Goal: Communication & Community: Answer question/provide support

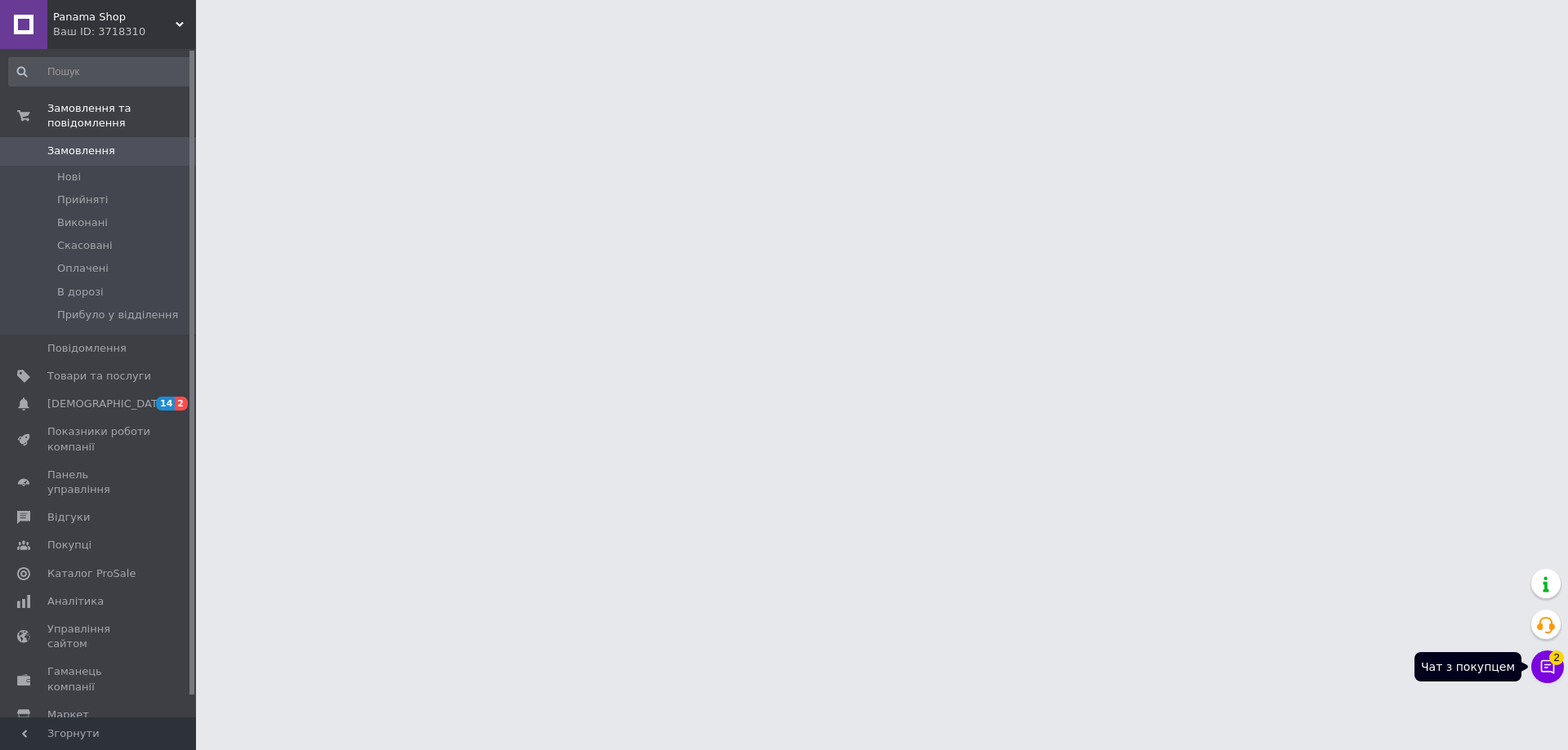
click at [1551, 675] on button "Чат з покупцем 2" at bounding box center [1547, 666] width 33 height 33
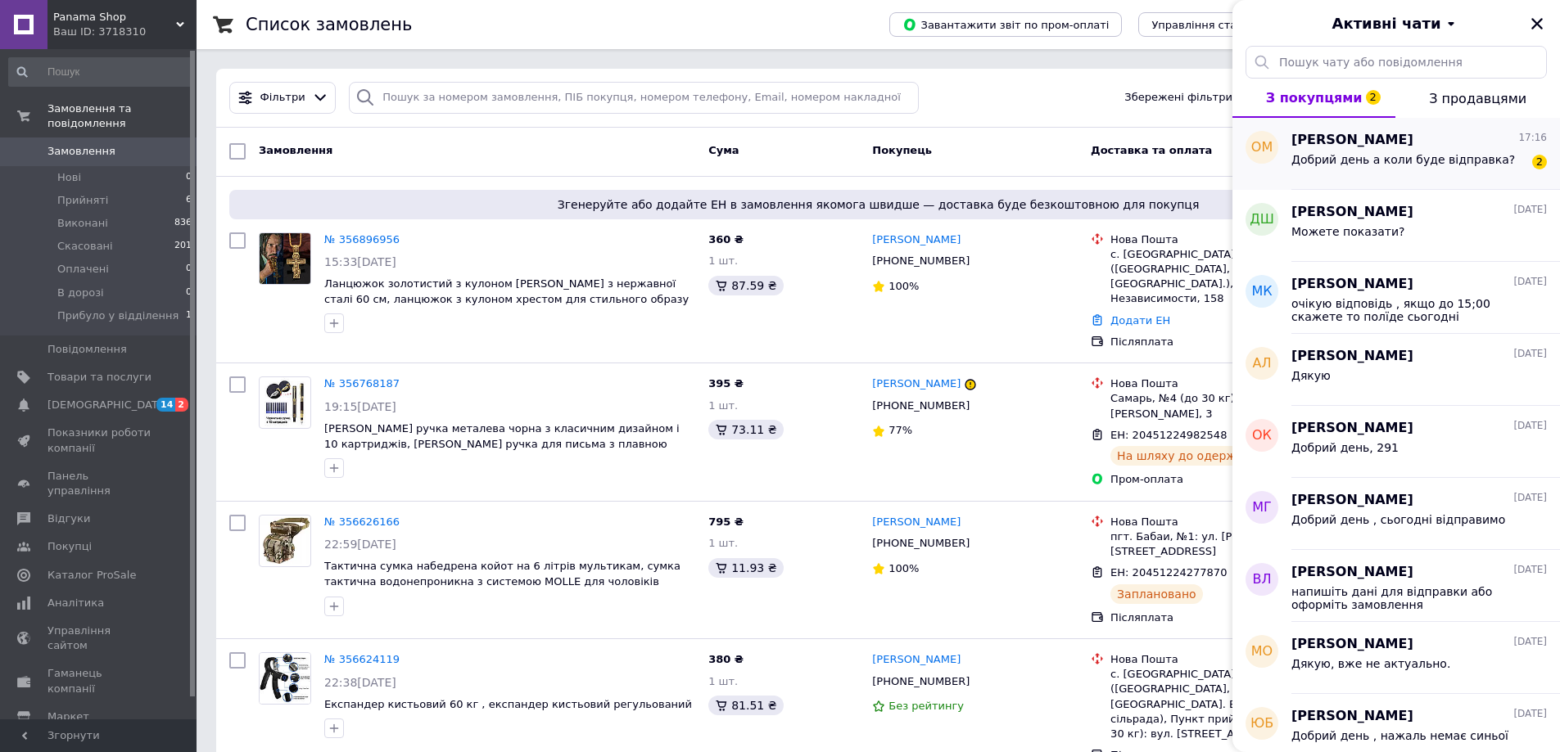
click at [1396, 172] on div "Добрий день а коли буде відправка?" at bounding box center [1402, 164] width 223 height 23
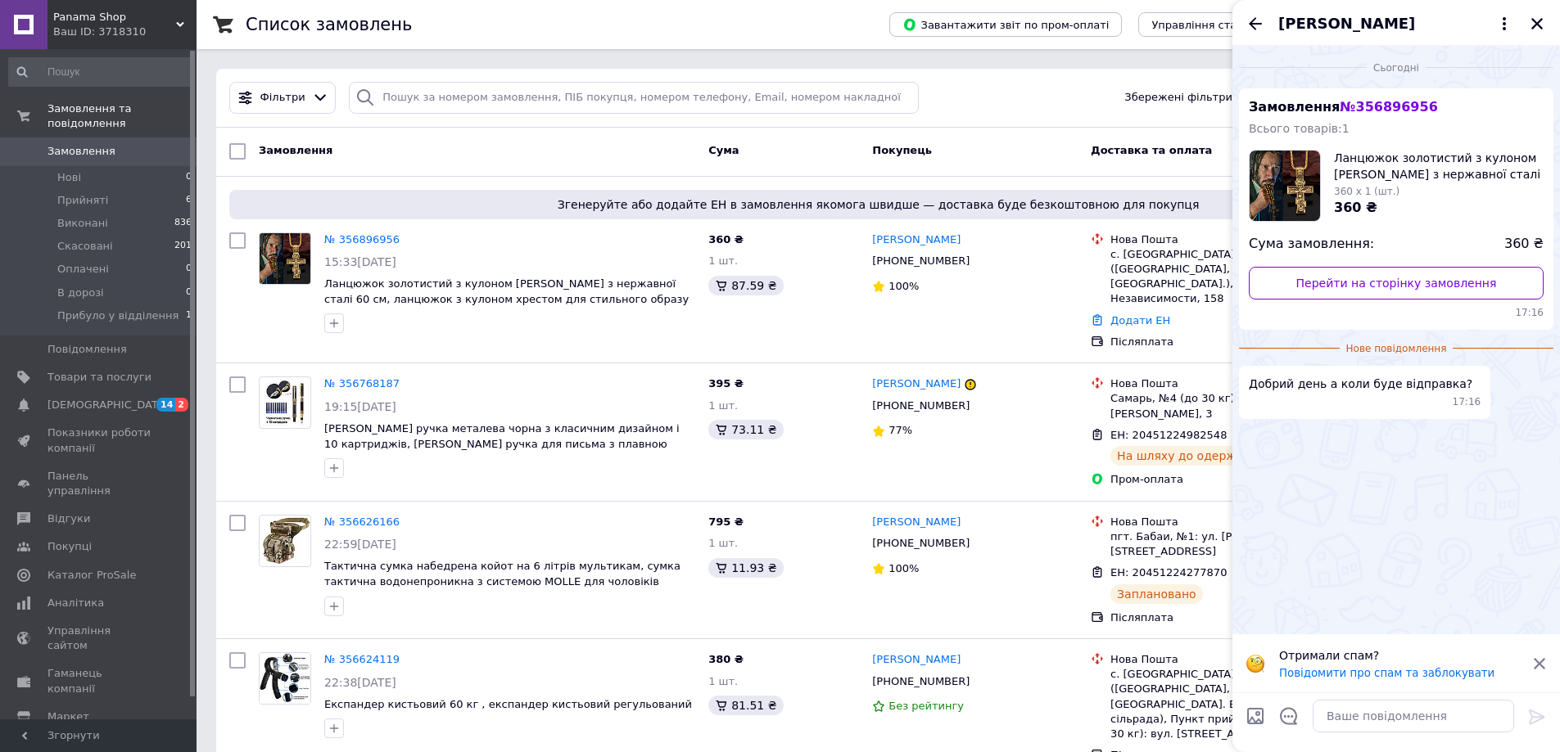
click at [1370, 737] on div at bounding box center [1413, 716] width 214 height 46
click at [1367, 717] on textarea at bounding box center [1412, 716] width 201 height 33
type textarea "Добрий день завтар орієнтовано 15:00"
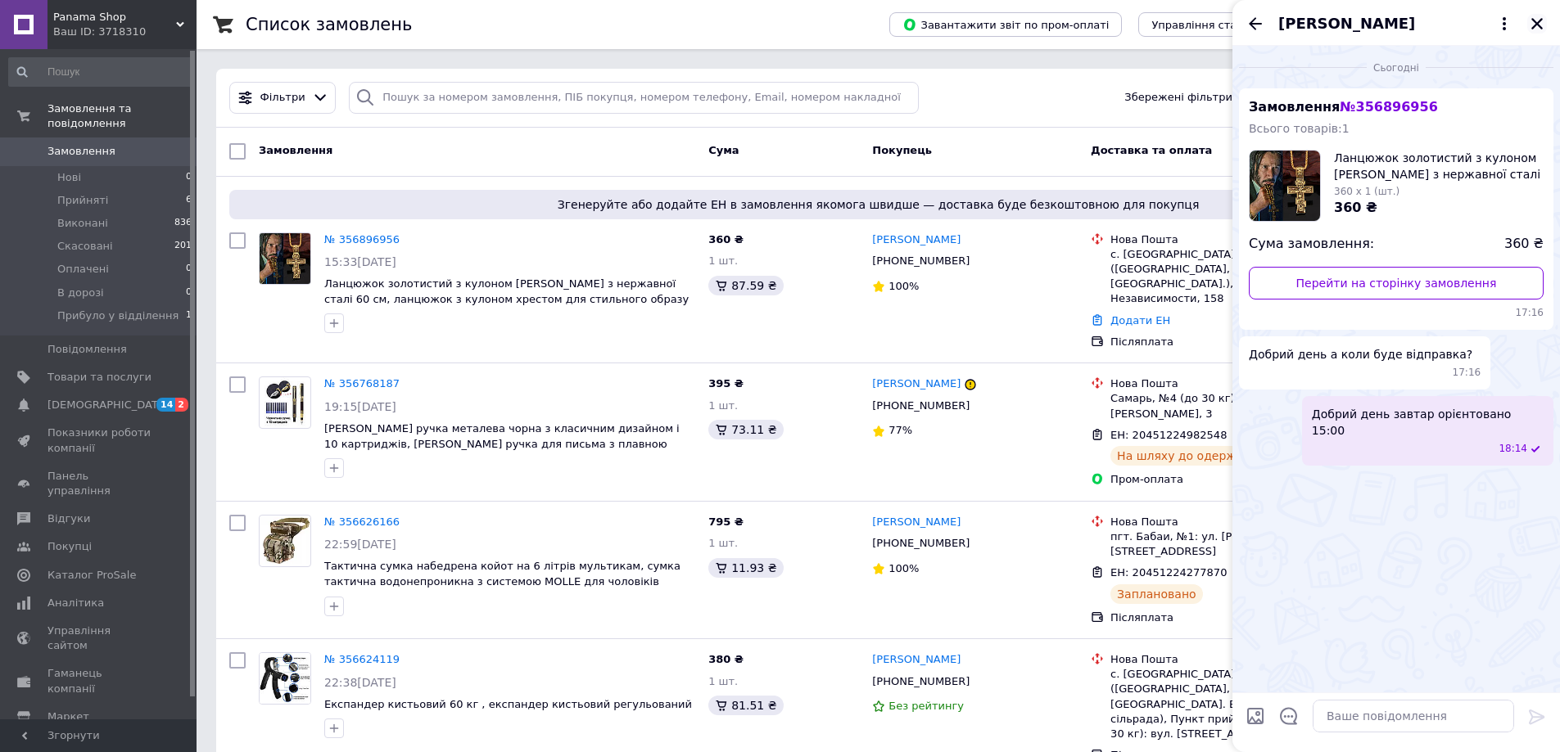
click at [1541, 16] on icon "Закрити" at bounding box center [1536, 23] width 15 height 15
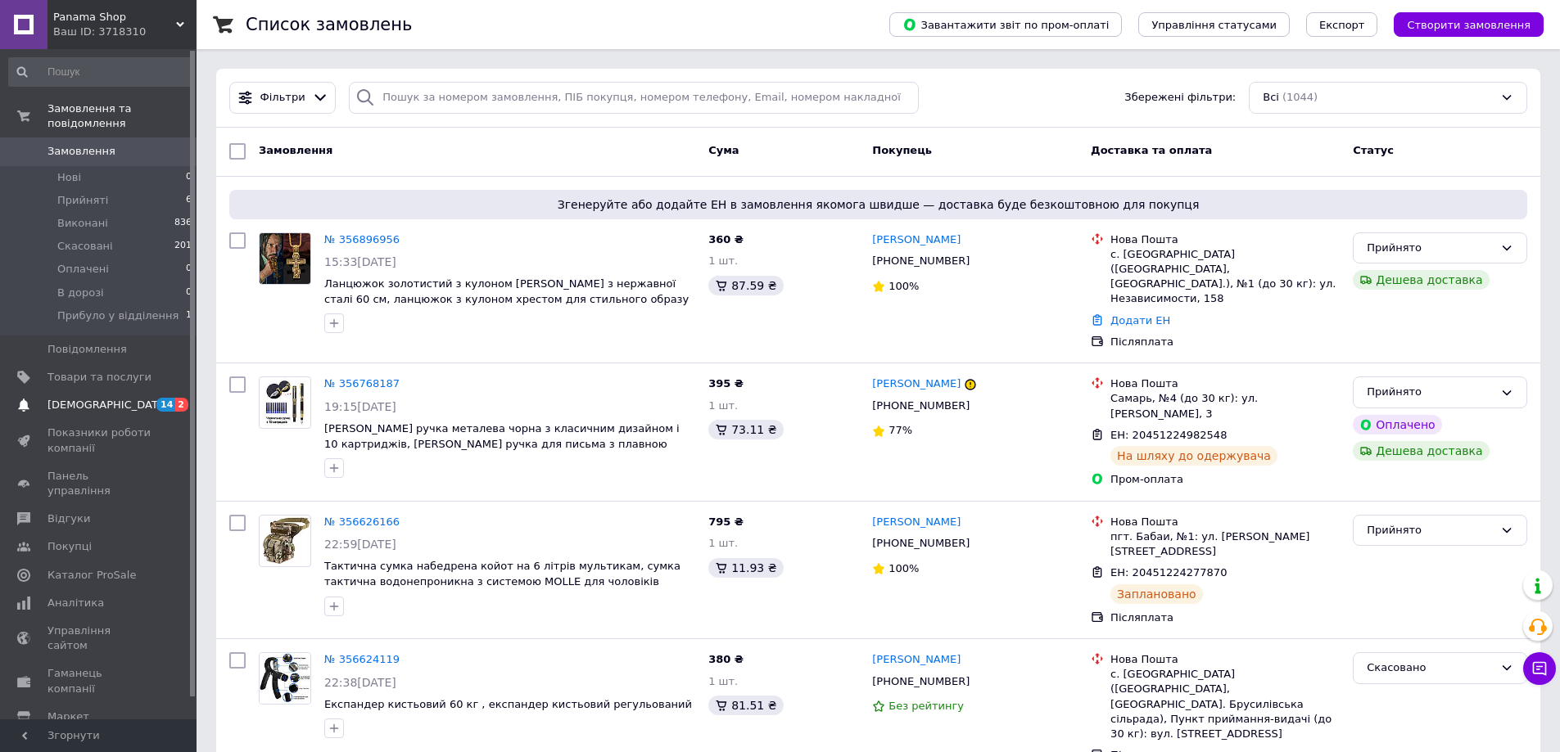
click at [92, 398] on span "[DEMOGRAPHIC_DATA]" at bounding box center [107, 405] width 121 height 15
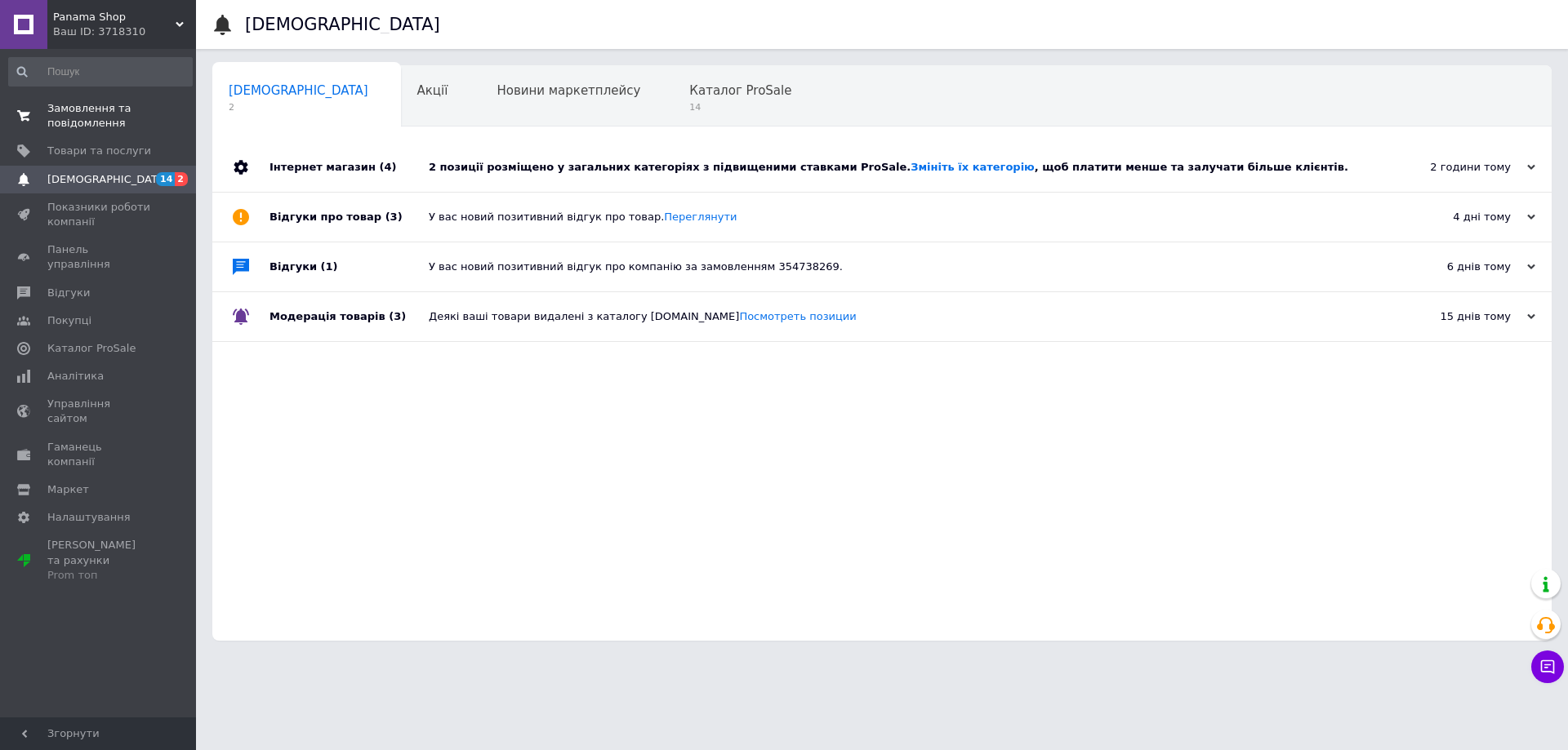
click at [103, 120] on span "Замовлення та повідомлення" at bounding box center [99, 116] width 104 height 29
